Goal: Register for event/course

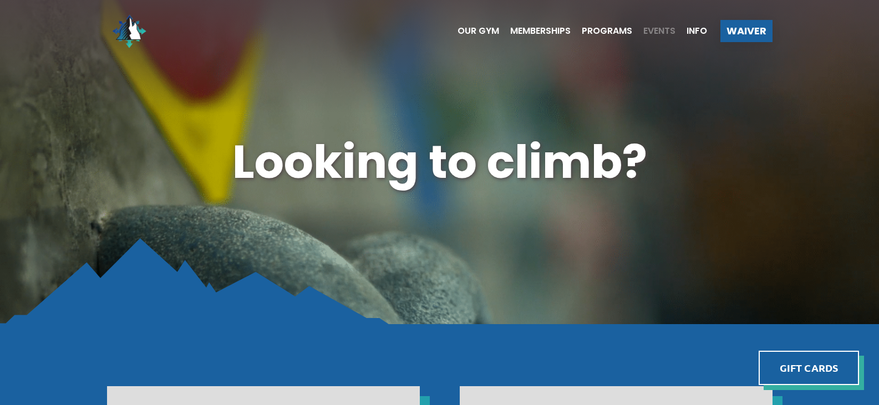
click at [659, 32] on span "Events" at bounding box center [659, 31] width 32 height 9
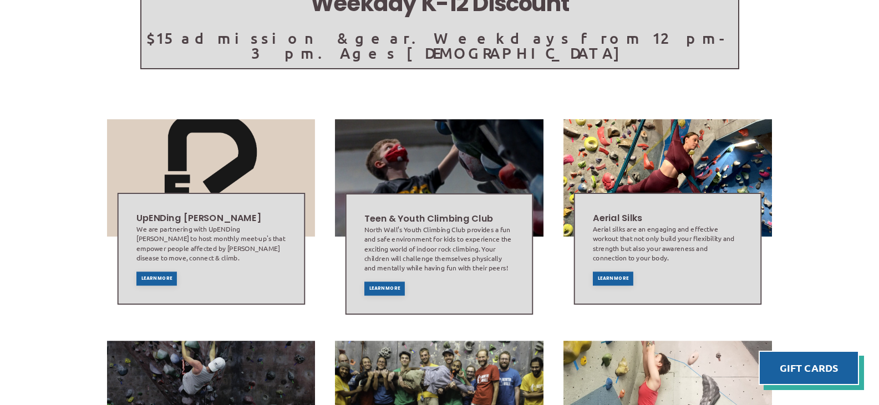
scroll to position [277, 0]
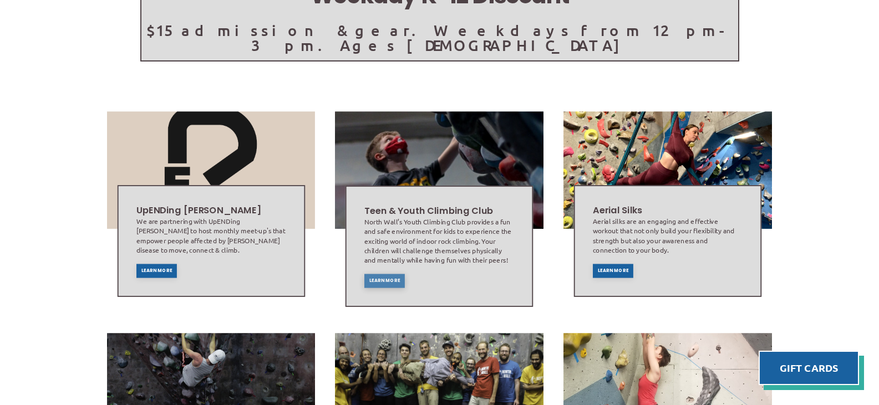
click at [390, 279] on span "Learn More" at bounding box center [384, 281] width 31 height 4
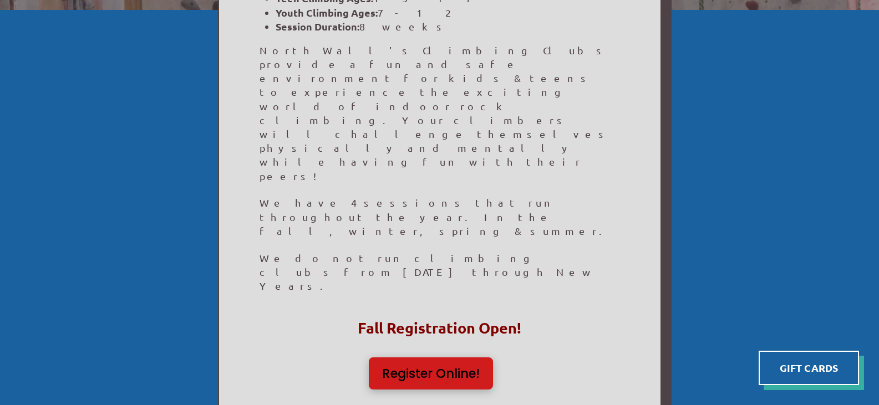
scroll to position [263, 0]
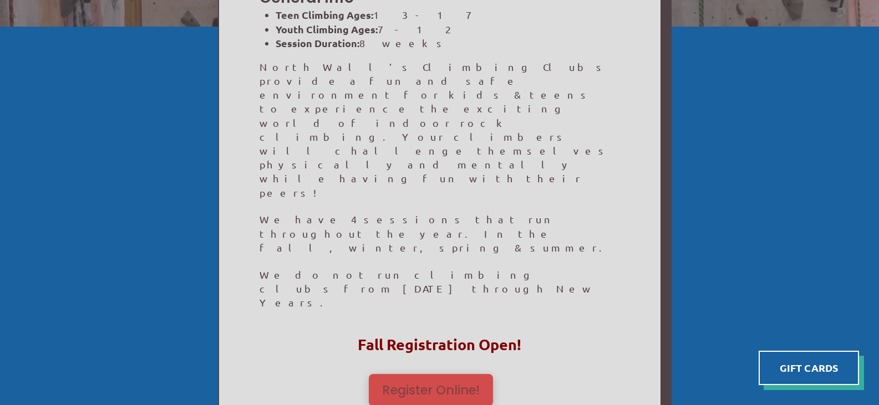
click at [431, 384] on span "Register Online!" at bounding box center [431, 390] width 98 height 13
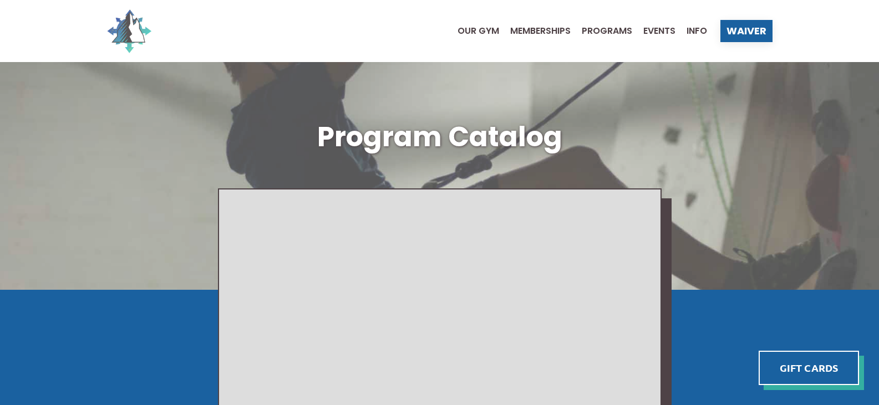
click at [141, 22] on img at bounding box center [129, 31] width 44 height 44
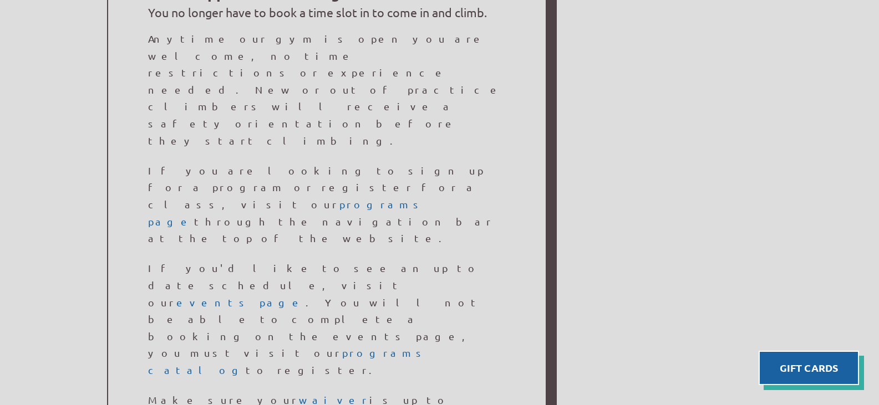
scroll to position [776, 0]
